Goal: Task Accomplishment & Management: Manage account settings

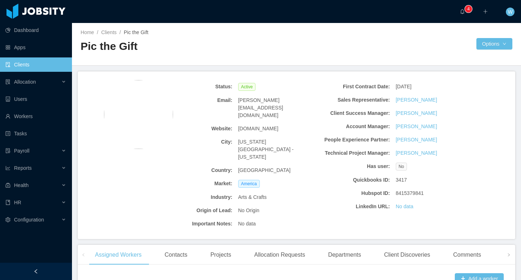
scroll to position [133, 0]
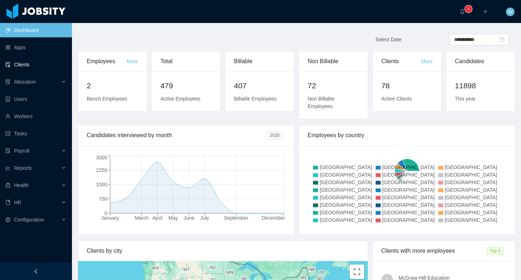
click at [31, 62] on link "Clients" at bounding box center [35, 65] width 61 height 14
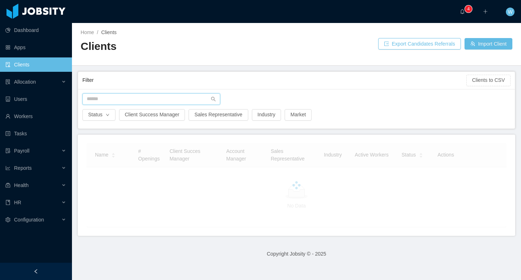
click at [126, 100] on input "text" at bounding box center [151, 99] width 138 height 12
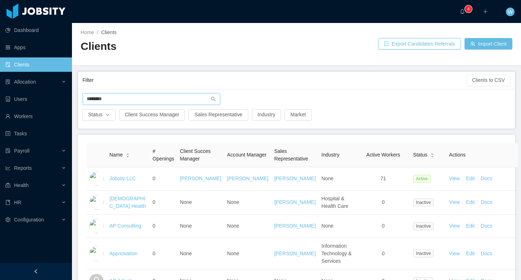
type input "********"
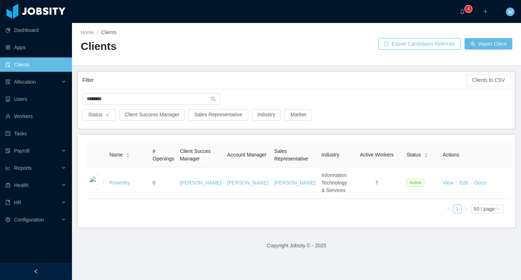
click at [124, 186] on link "Powerley" at bounding box center [119, 183] width 21 height 6
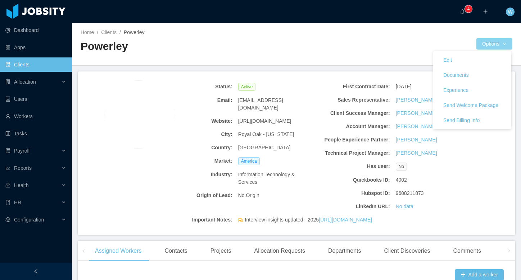
click at [490, 40] on button "Options" at bounding box center [494, 44] width 36 height 12
click at [476, 57] on link "Edit" at bounding box center [472, 59] width 78 height 15
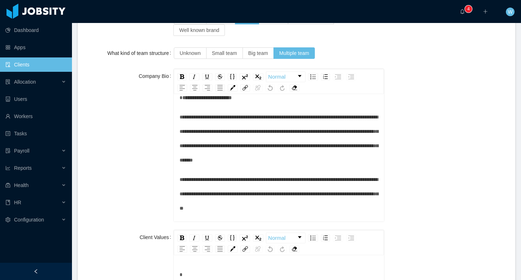
scroll to position [855, 0]
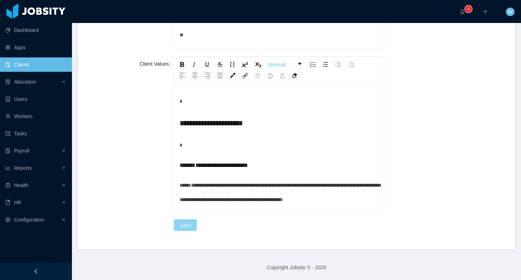
click at [188, 224] on button "Save" at bounding box center [185, 226] width 23 height 12
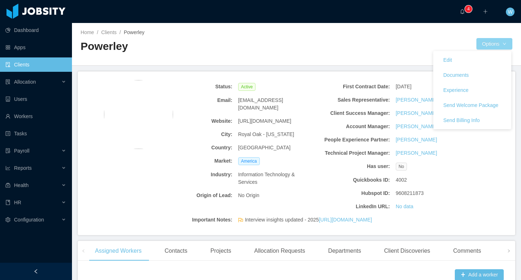
click at [494, 44] on button "Options" at bounding box center [494, 44] width 36 height 12
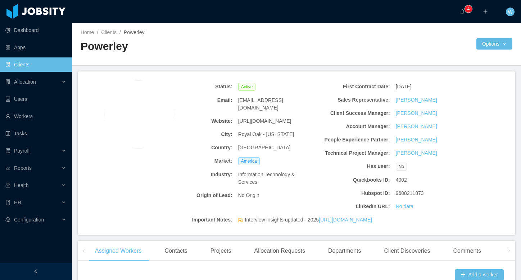
click at [474, 181] on div "Status: Active Email: [EMAIL_ADDRESS][DOMAIN_NAME] Website: [URL][DOMAIN_NAME] …" at bounding box center [296, 154] width 437 height 164
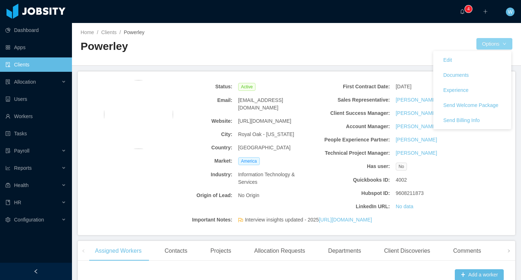
click at [480, 42] on button "Options" at bounding box center [494, 44] width 36 height 12
click at [462, 55] on link "Edit" at bounding box center [472, 59] width 78 height 15
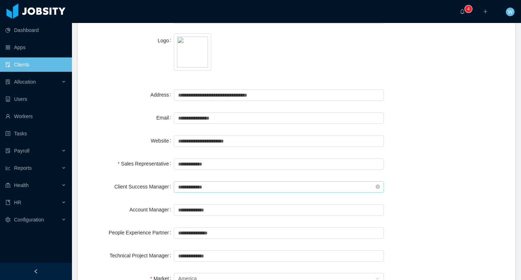
scroll to position [74, 0]
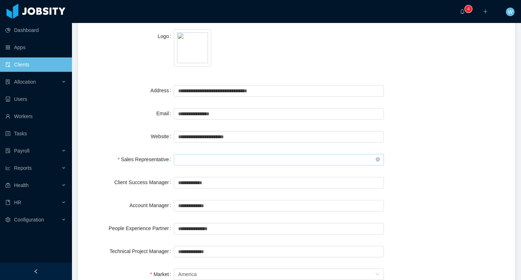
click at [350, 162] on input "text" at bounding box center [279, 160] width 210 height 12
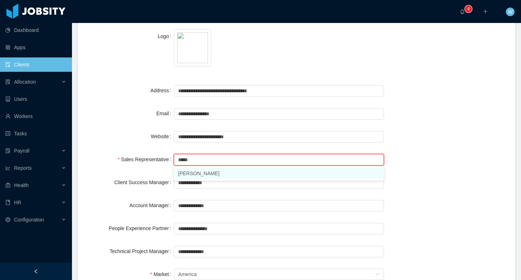
click at [257, 174] on li "[PERSON_NAME]" at bounding box center [279, 174] width 210 height 12
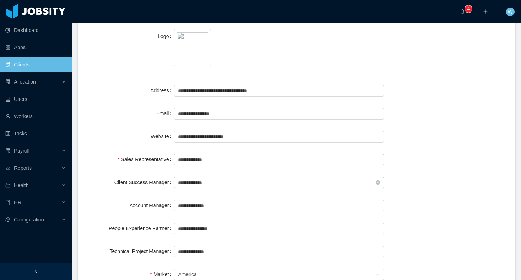
type input "**********"
click at [251, 184] on input "text" at bounding box center [279, 183] width 210 height 12
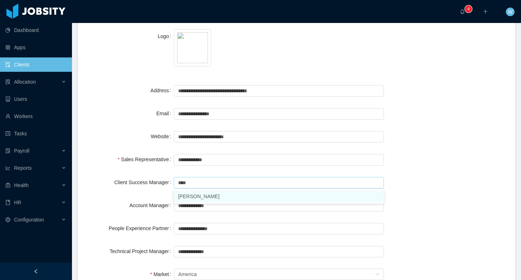
type input "****"
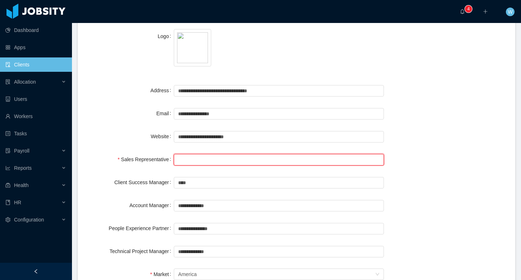
click at [257, 161] on input "text" at bounding box center [279, 160] width 210 height 12
click at [402, 132] on div "**********" at bounding box center [296, 136] width 420 height 14
click at [197, 156] on input "text" at bounding box center [279, 160] width 210 height 12
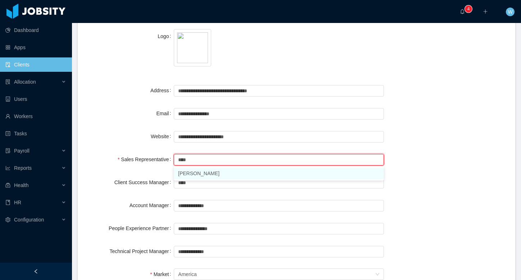
click at [200, 176] on li "[PERSON_NAME]" at bounding box center [279, 174] width 210 height 12
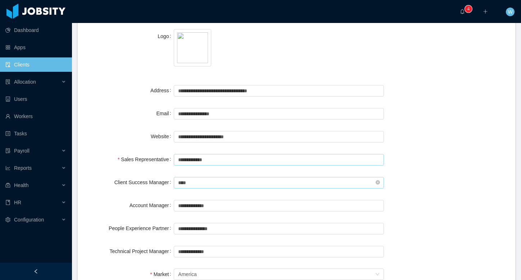
type input "**********"
click at [198, 183] on input "text" at bounding box center [279, 183] width 210 height 12
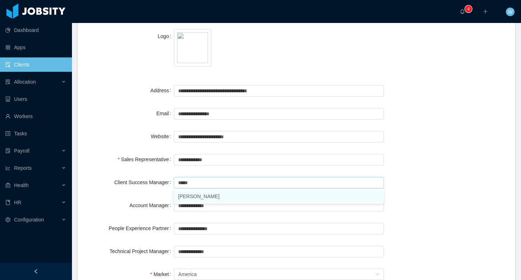
click at [202, 196] on li "[PERSON_NAME]" at bounding box center [279, 197] width 210 height 12
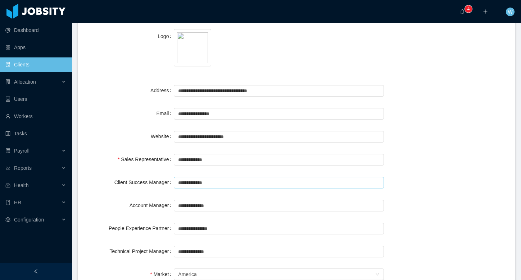
type input "**********"
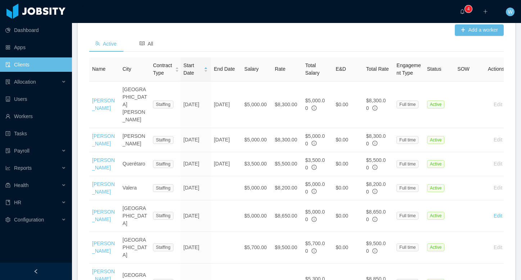
scroll to position [245, 0]
click at [13, 69] on link "Clients" at bounding box center [35, 65] width 61 height 14
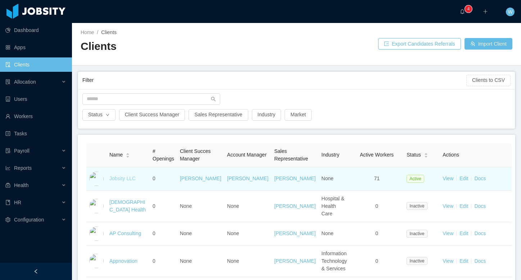
scroll to position [0, 0]
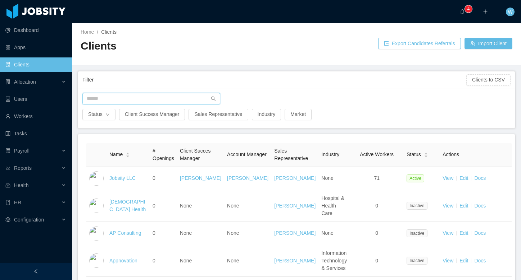
click at [127, 96] on input "text" at bounding box center [151, 99] width 138 height 12
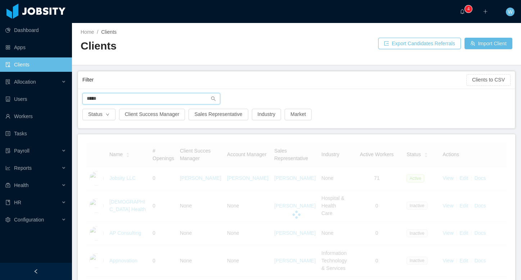
type input "*****"
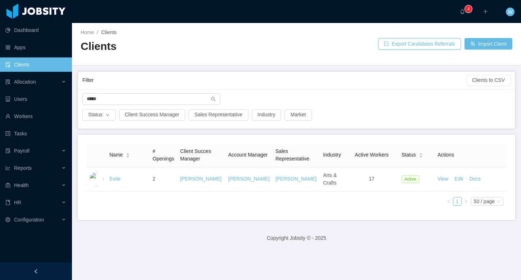
click at [118, 181] on link "Evite" at bounding box center [114, 179] width 11 height 6
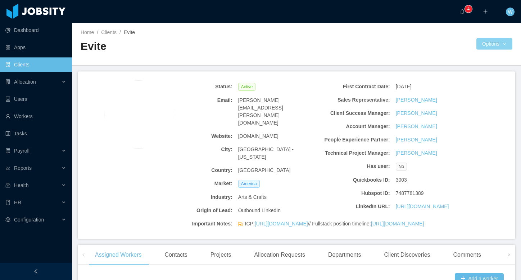
click at [486, 45] on button "Options" at bounding box center [494, 44] width 36 height 12
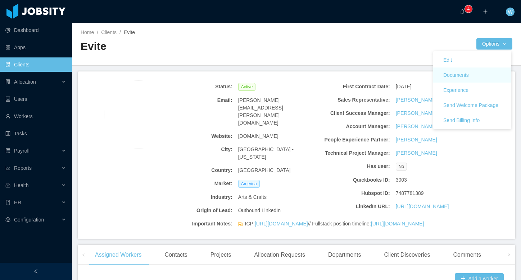
click at [475, 74] on link "Documents" at bounding box center [472, 75] width 78 height 15
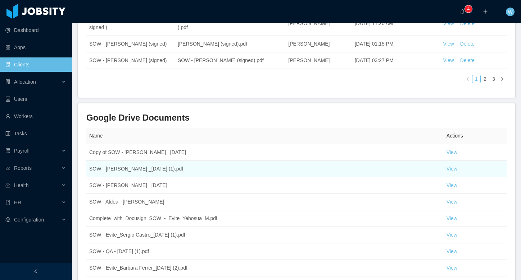
scroll to position [275, 0]
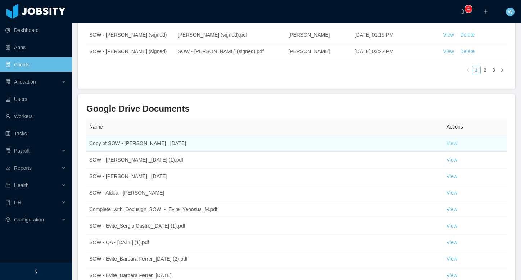
click at [451, 145] on link "View" at bounding box center [451, 144] width 11 height 6
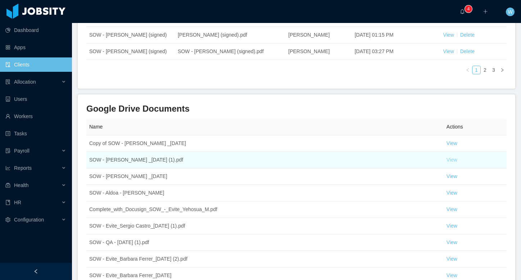
click at [448, 160] on link "View" at bounding box center [451, 160] width 11 height 6
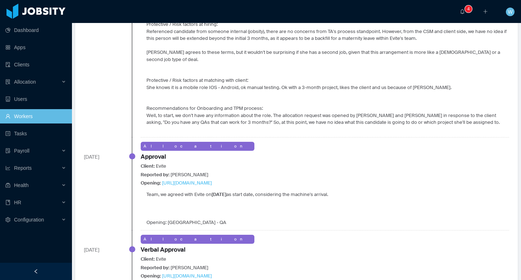
scroll to position [419, 0]
